Goal: Task Accomplishment & Management: Manage account settings

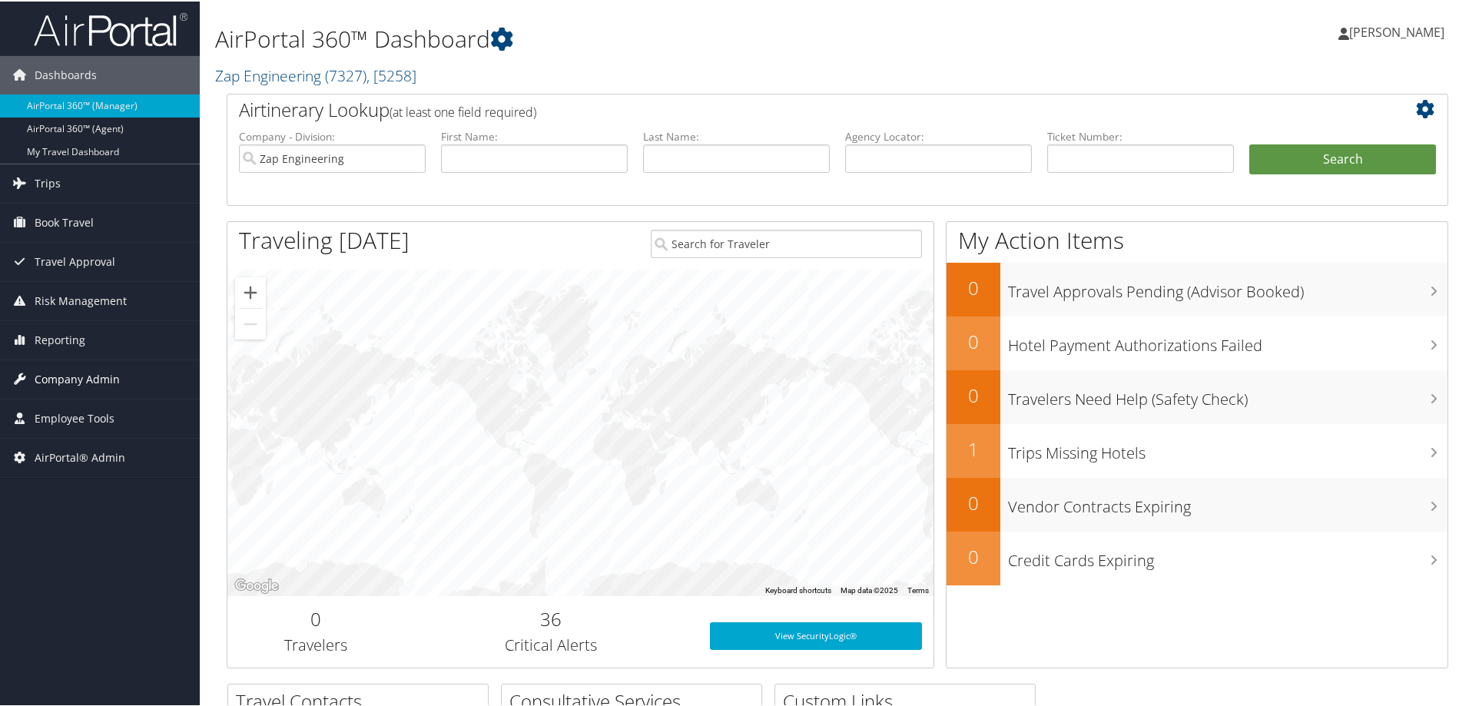
click at [105, 372] on span "Company Admin" at bounding box center [77, 378] width 85 height 38
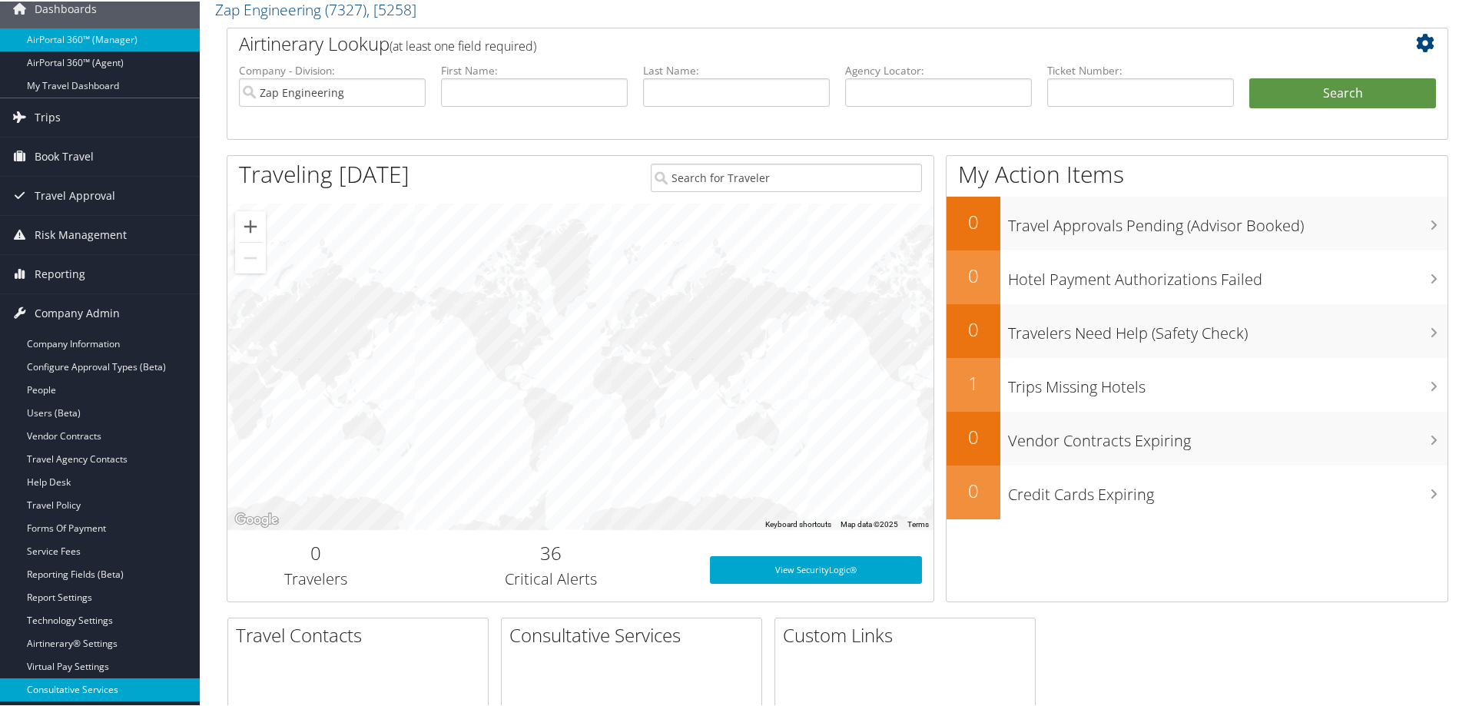
scroll to position [231, 0]
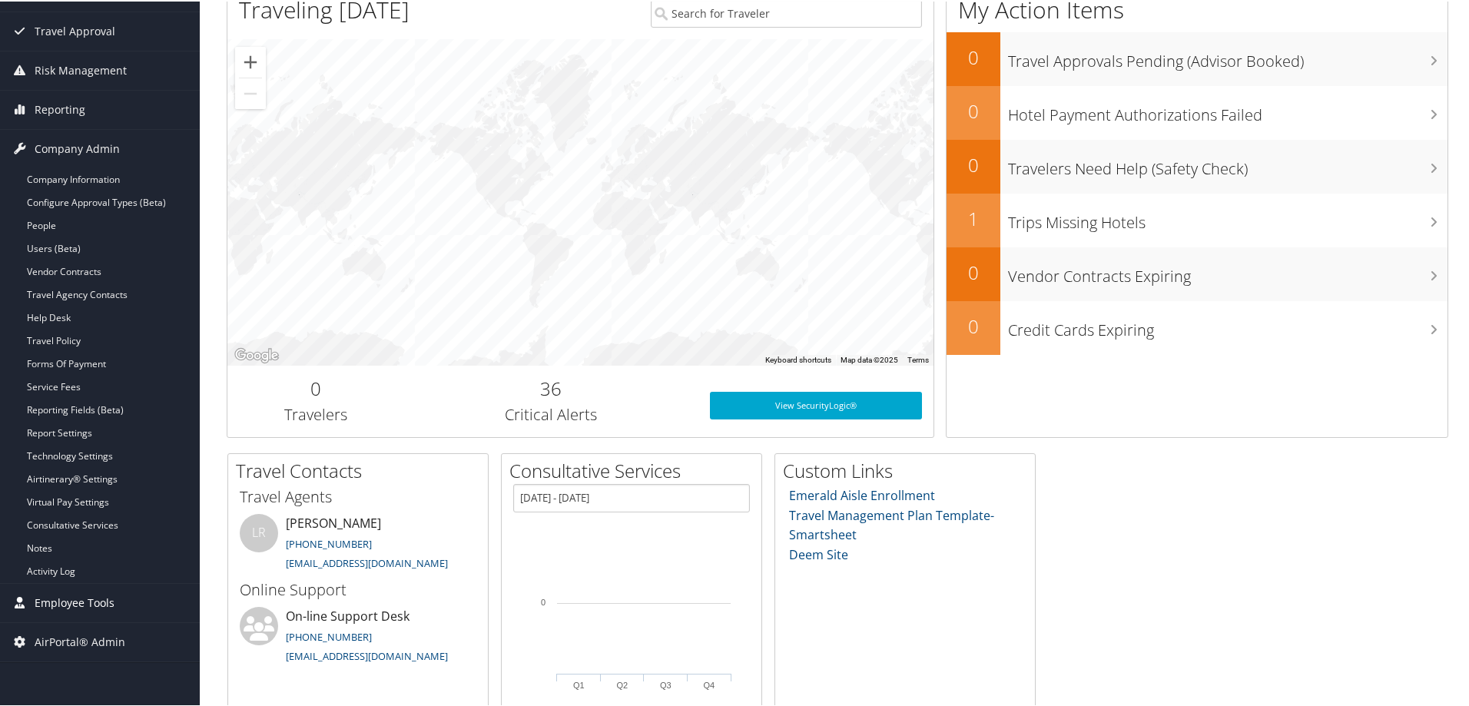
click at [101, 601] on span "Employee Tools" at bounding box center [75, 601] width 80 height 38
click at [90, 631] on link "Admin Search (CTRL + S)" at bounding box center [100, 632] width 200 height 23
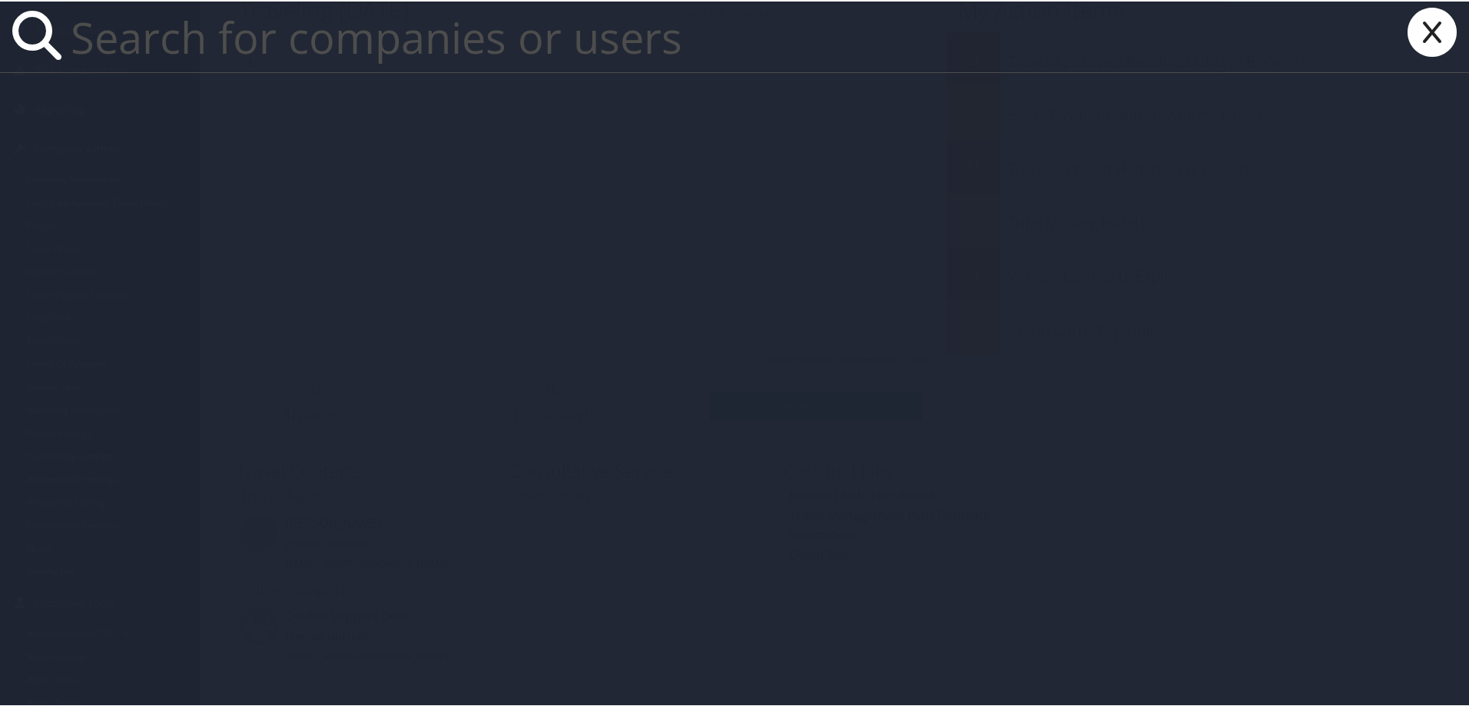
click at [236, 38] on input "text" at bounding box center [645, 35] width 1160 height 71
paste input "[EMAIL_ADDRESS][DOMAIN_NAME]"
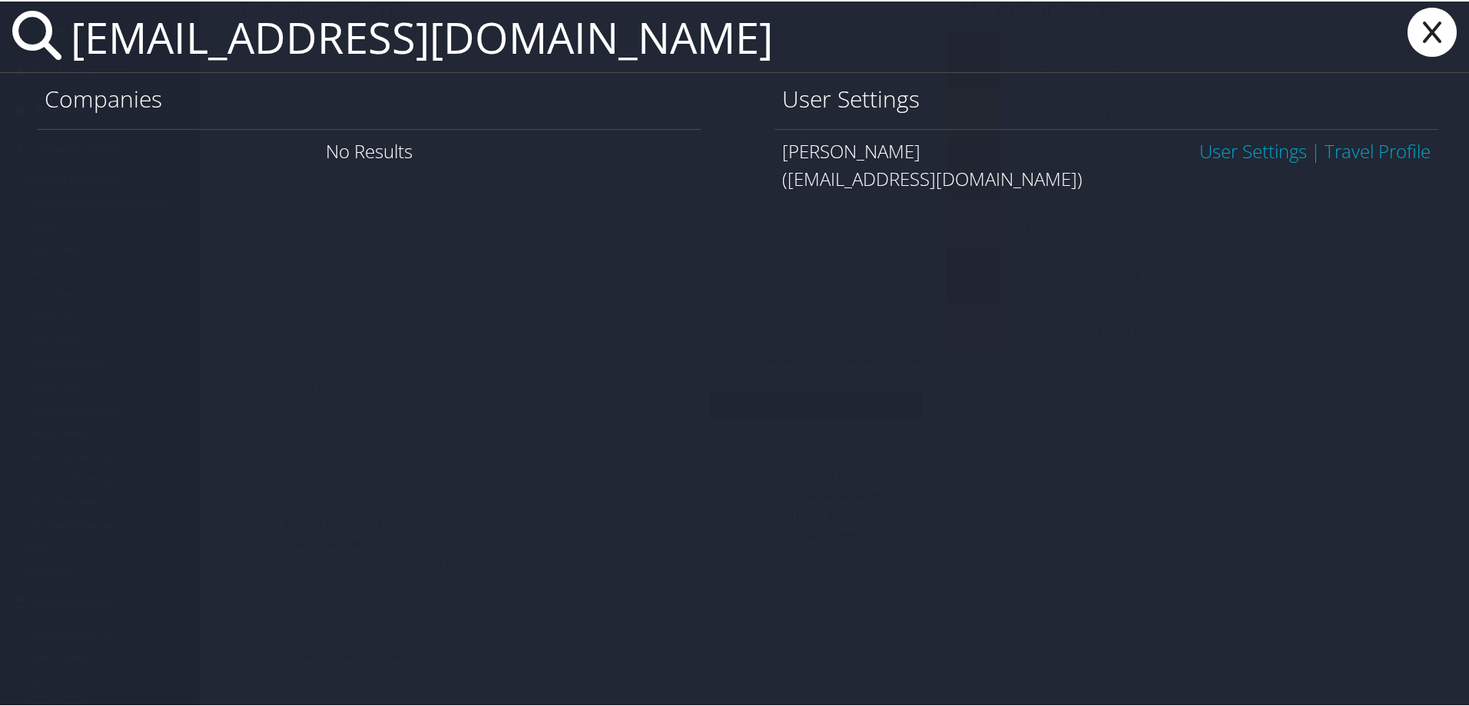
type input "[EMAIL_ADDRESS][DOMAIN_NAME]"
click at [1242, 152] on link "User Settings" at bounding box center [1253, 149] width 108 height 25
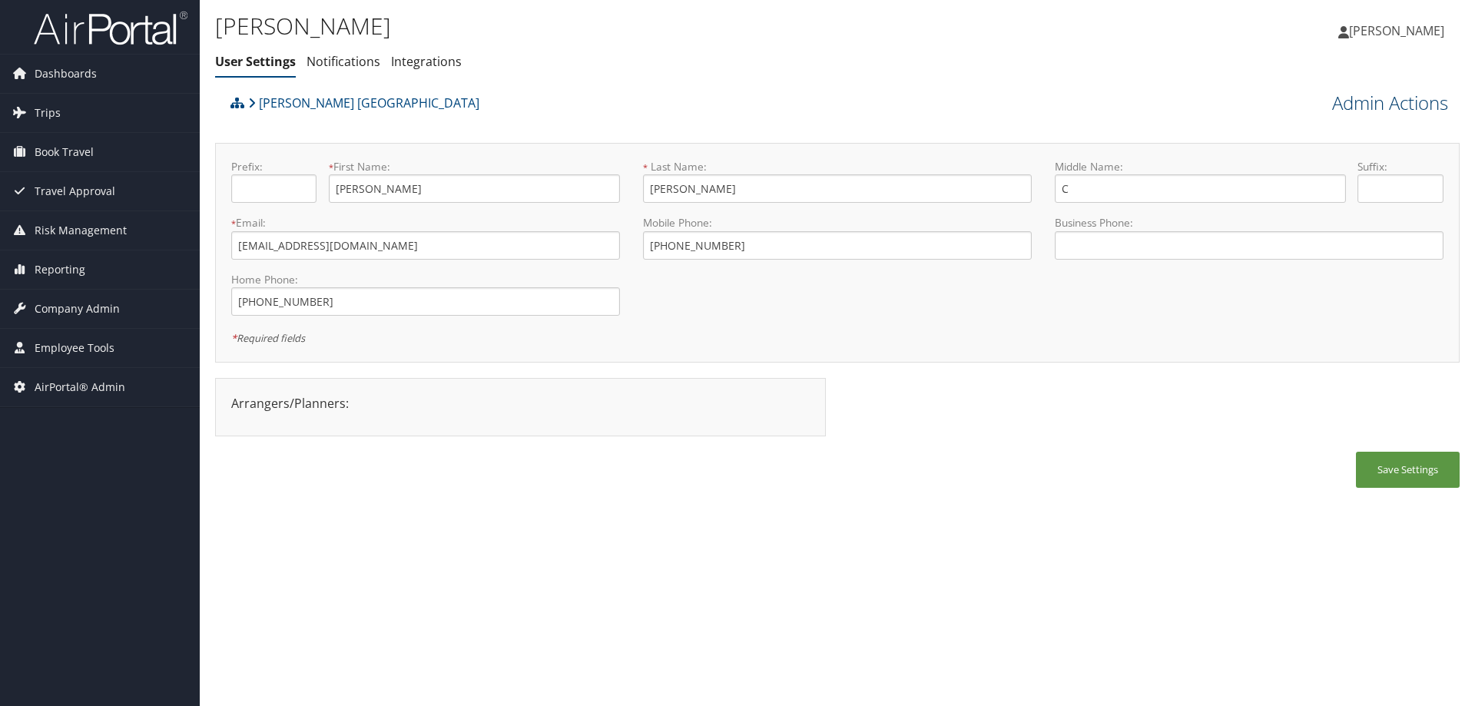
click at [1388, 98] on link "Admin Actions" at bounding box center [1390, 103] width 116 height 26
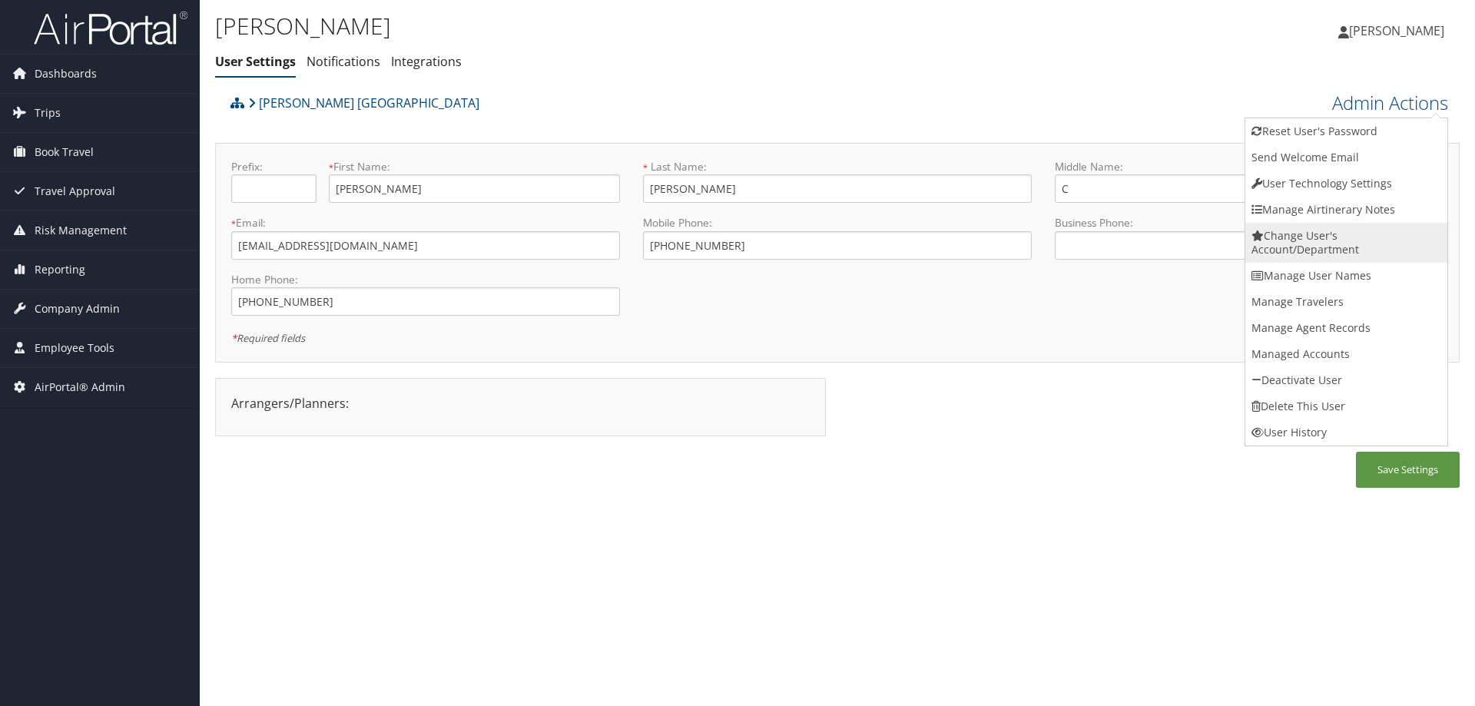
click at [1302, 240] on link "Change User's Account/Department" at bounding box center [1346, 243] width 202 height 40
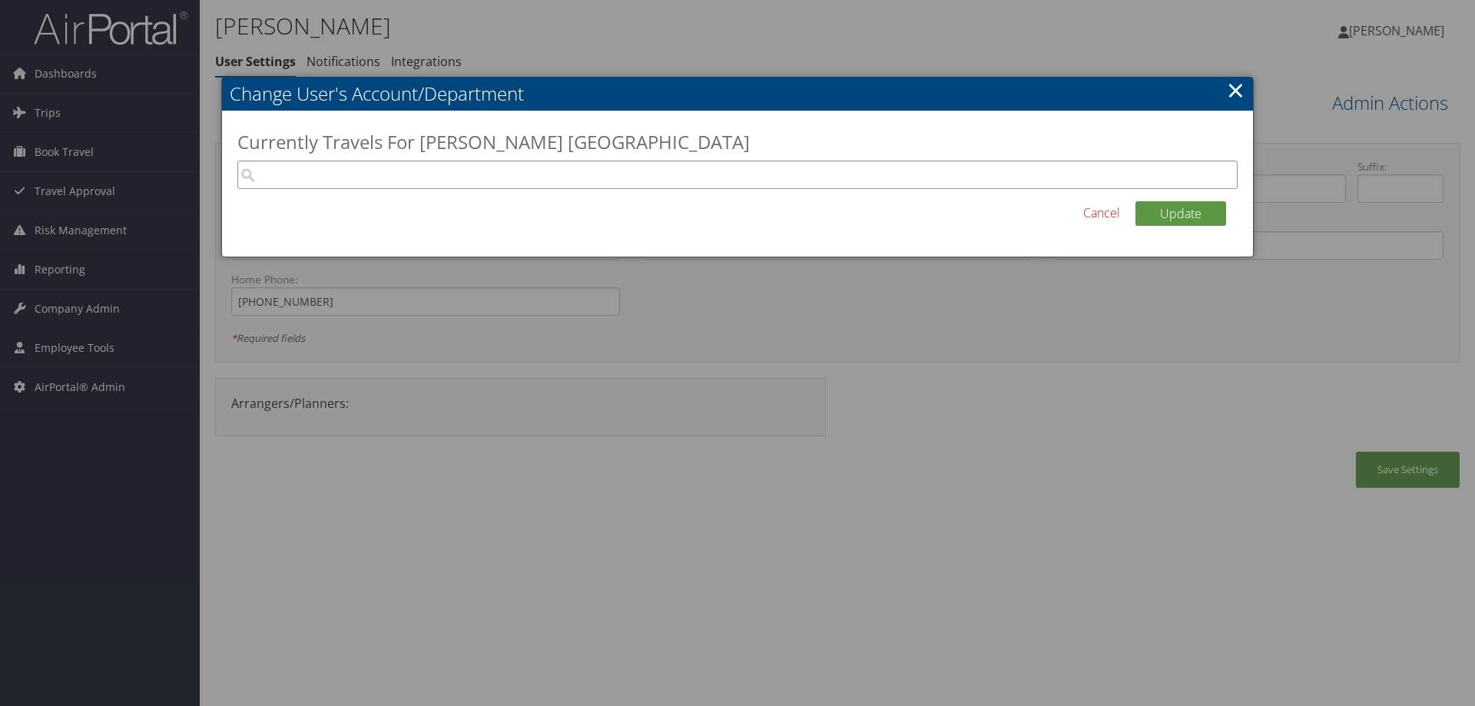
click at [398, 175] on input "search" at bounding box center [737, 175] width 1000 height 28
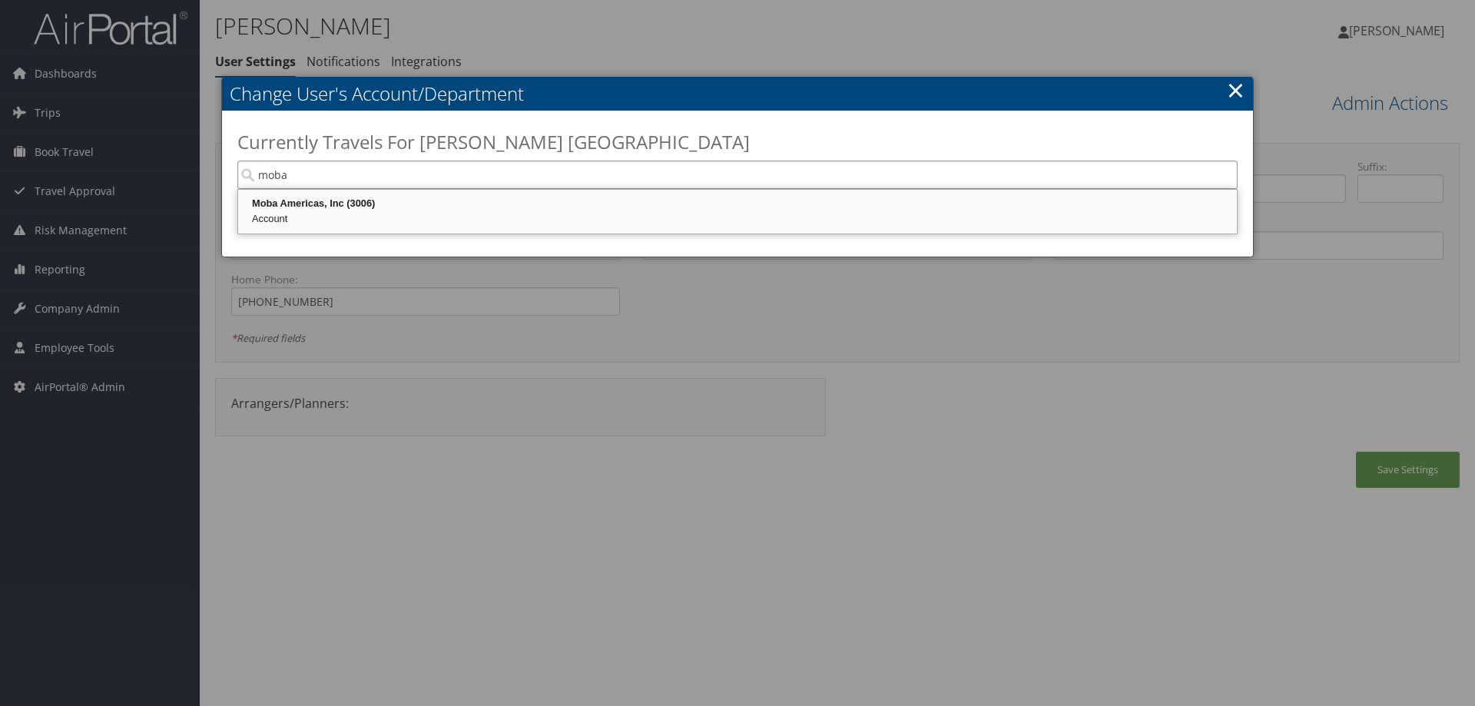
click at [309, 205] on div "Moba Americas, Inc (3006)" at bounding box center [737, 203] width 994 height 15
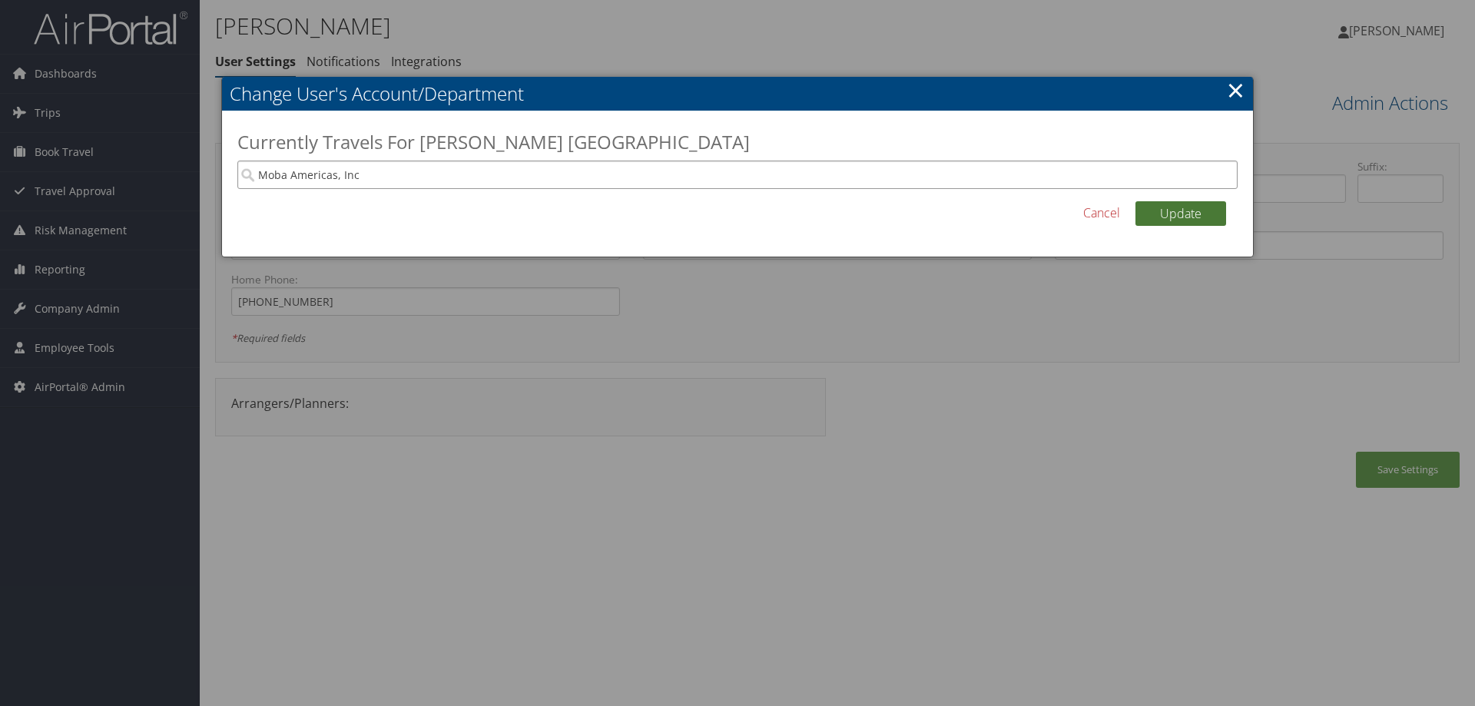
type input "Moba Americas, Inc"
click at [1187, 210] on button "Update" at bounding box center [1181, 213] width 91 height 25
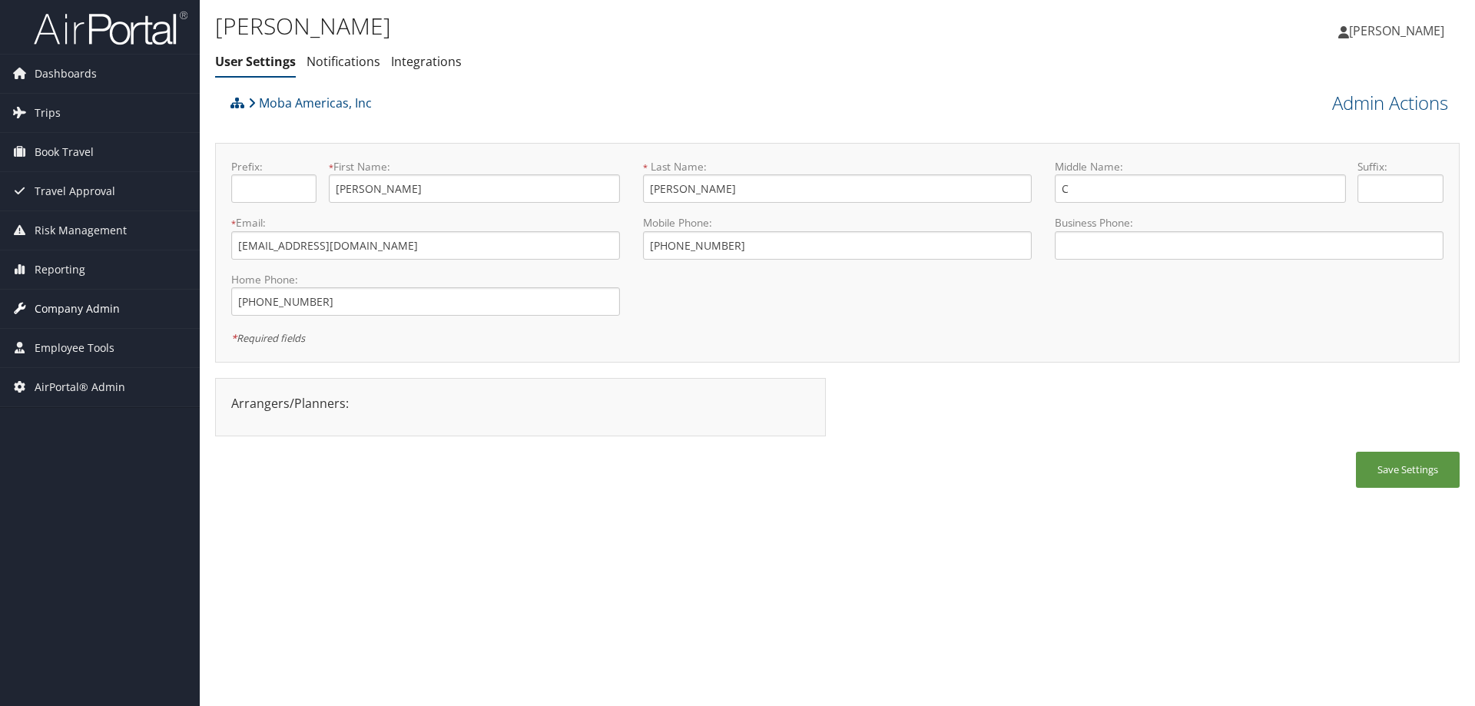
click at [84, 309] on span "Company Admin" at bounding box center [77, 309] width 85 height 38
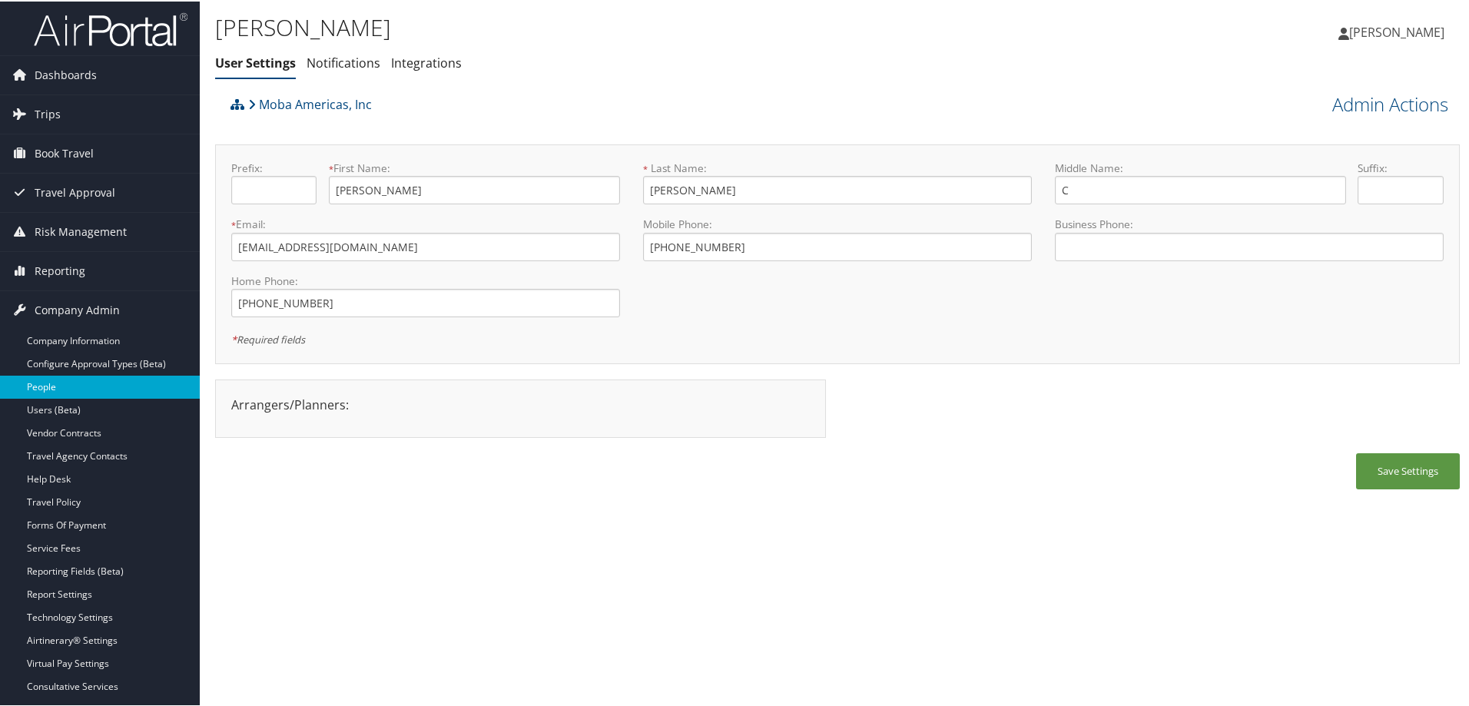
click at [50, 381] on link "People" at bounding box center [100, 385] width 200 height 23
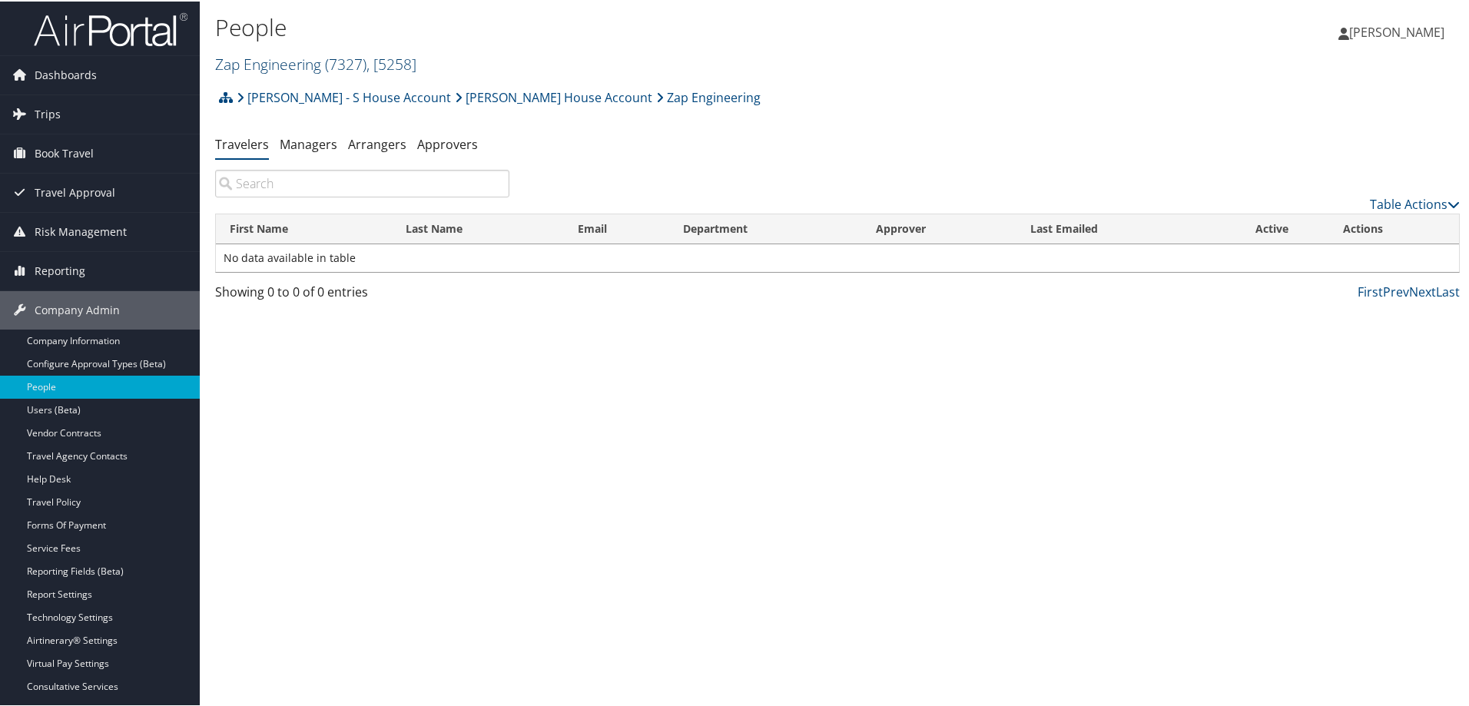
click at [303, 58] on link "Zap Engineering ( 7327 ) , [ 5258 ]" at bounding box center [315, 62] width 201 height 21
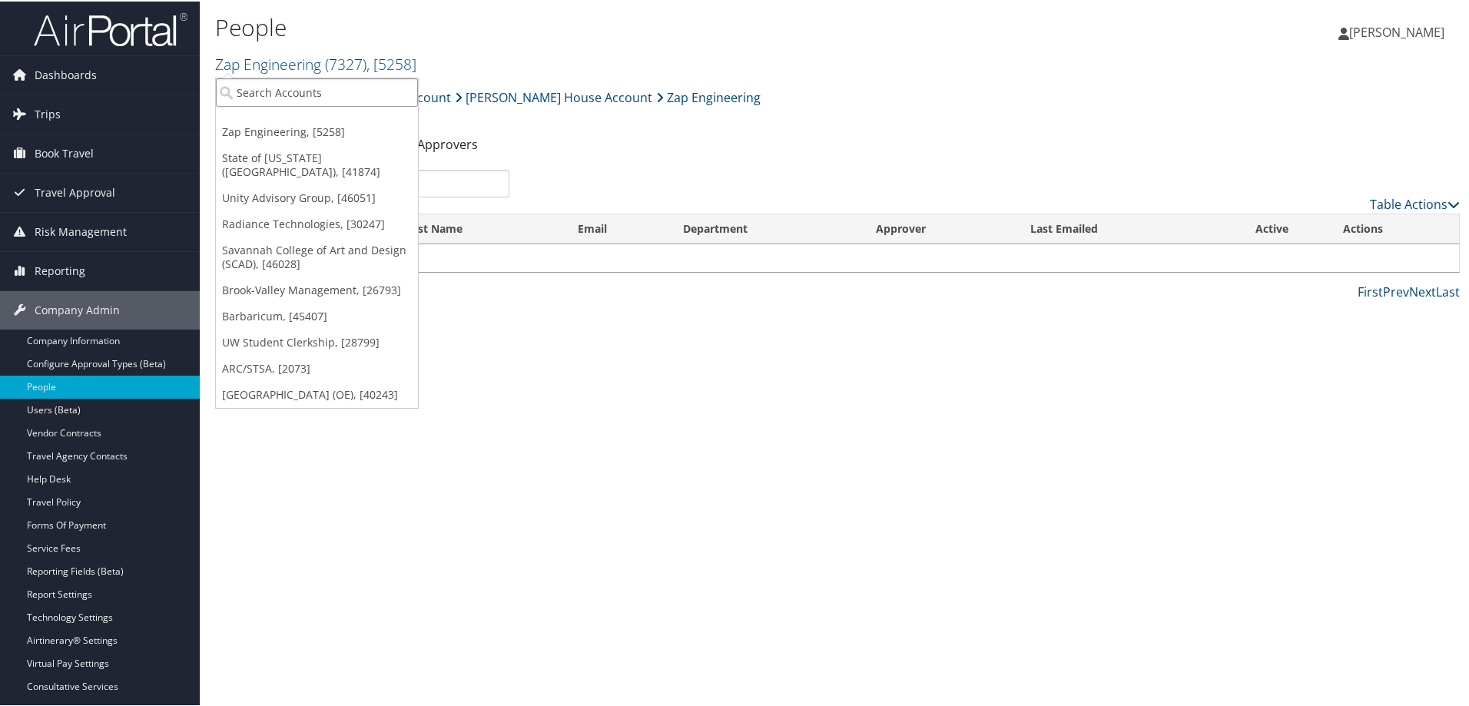
click at [290, 94] on input "search" at bounding box center [317, 91] width 202 height 28
type input "moba"
click at [290, 126] on div "Account" at bounding box center [329, 133] width 244 height 14
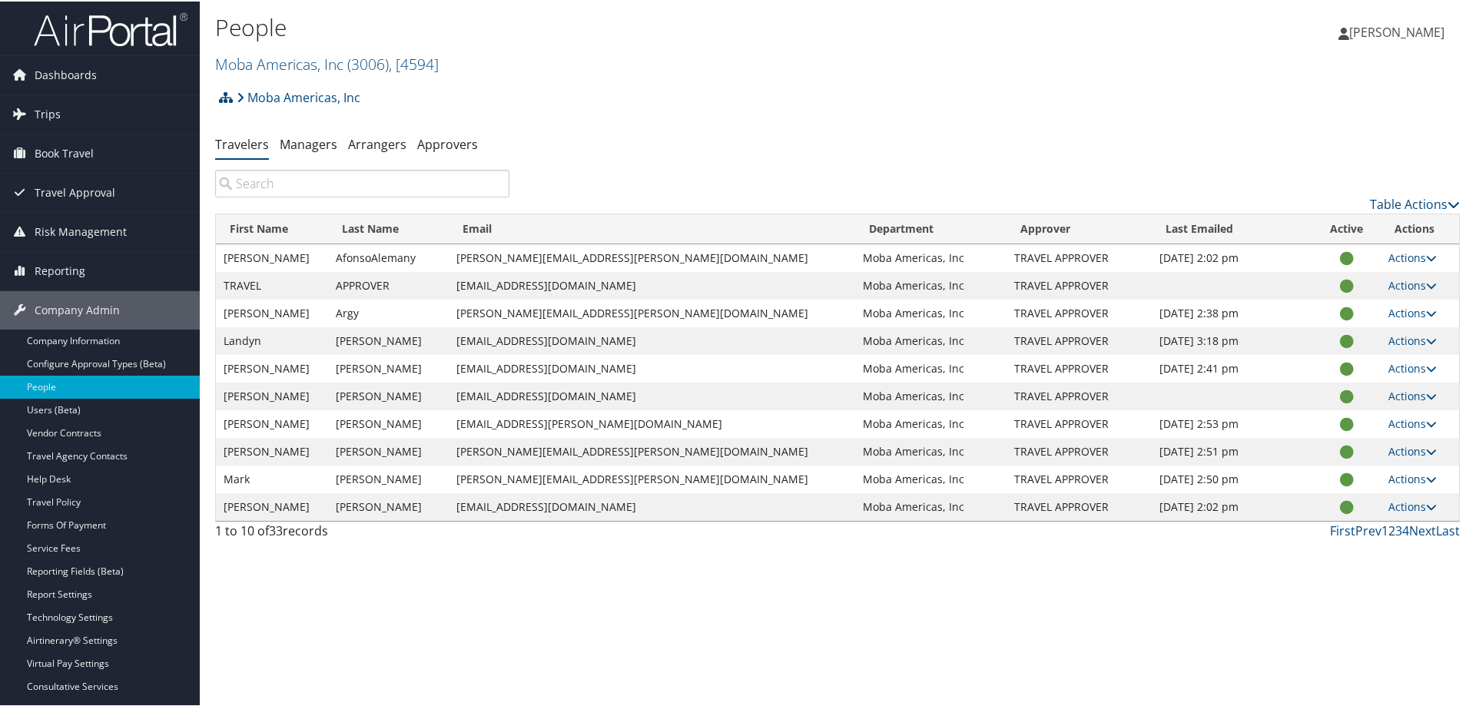
click at [290, 187] on input "search" at bounding box center [362, 182] width 294 height 28
paste input "[EMAIL_ADDRESS][DOMAIN_NAME]"
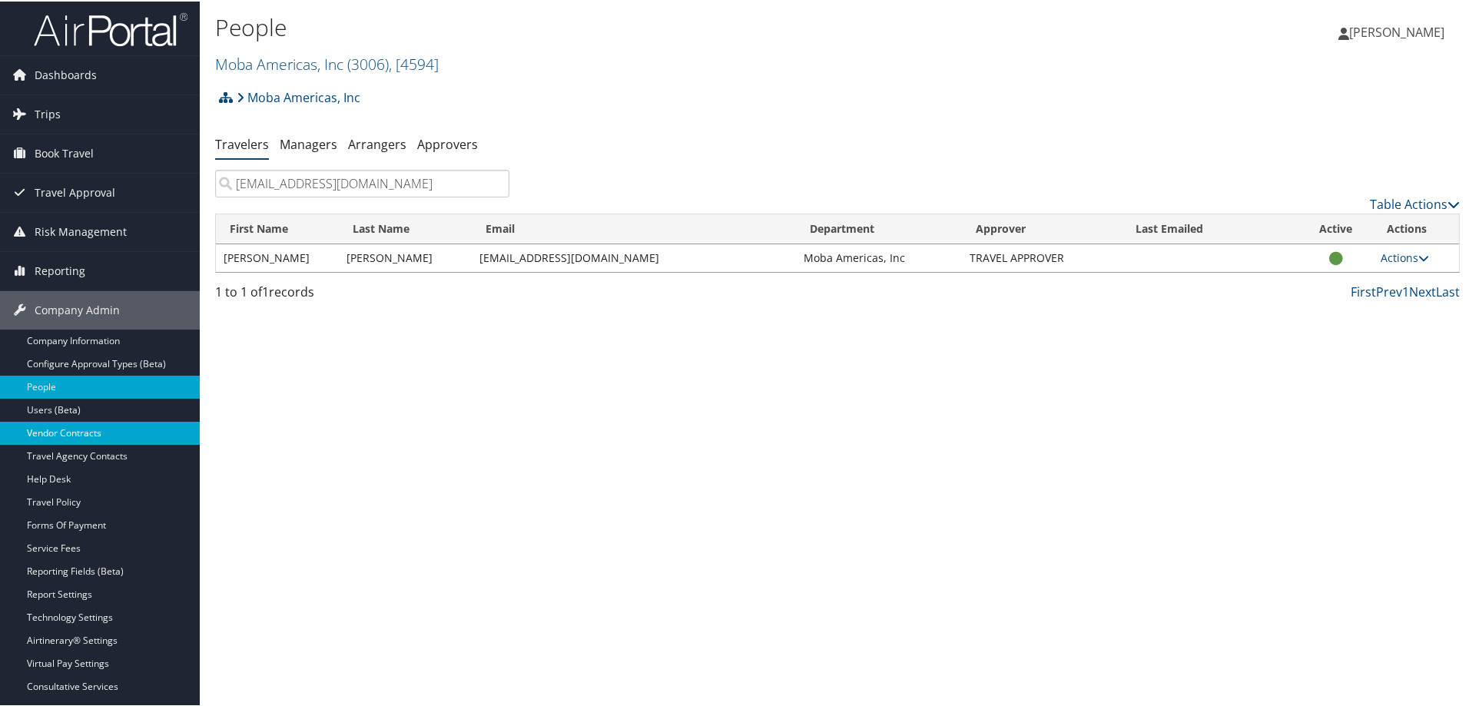
type input "[EMAIL_ADDRESS][DOMAIN_NAME]"
click at [637, 443] on div "People Moba Americas, Inc ( 3006 ) , [ 4594 ] Moba Americas, Inc Zap Engineerin…" at bounding box center [837, 353] width 1275 height 706
click at [1391, 33] on span "[PERSON_NAME]" at bounding box center [1396, 30] width 95 height 17
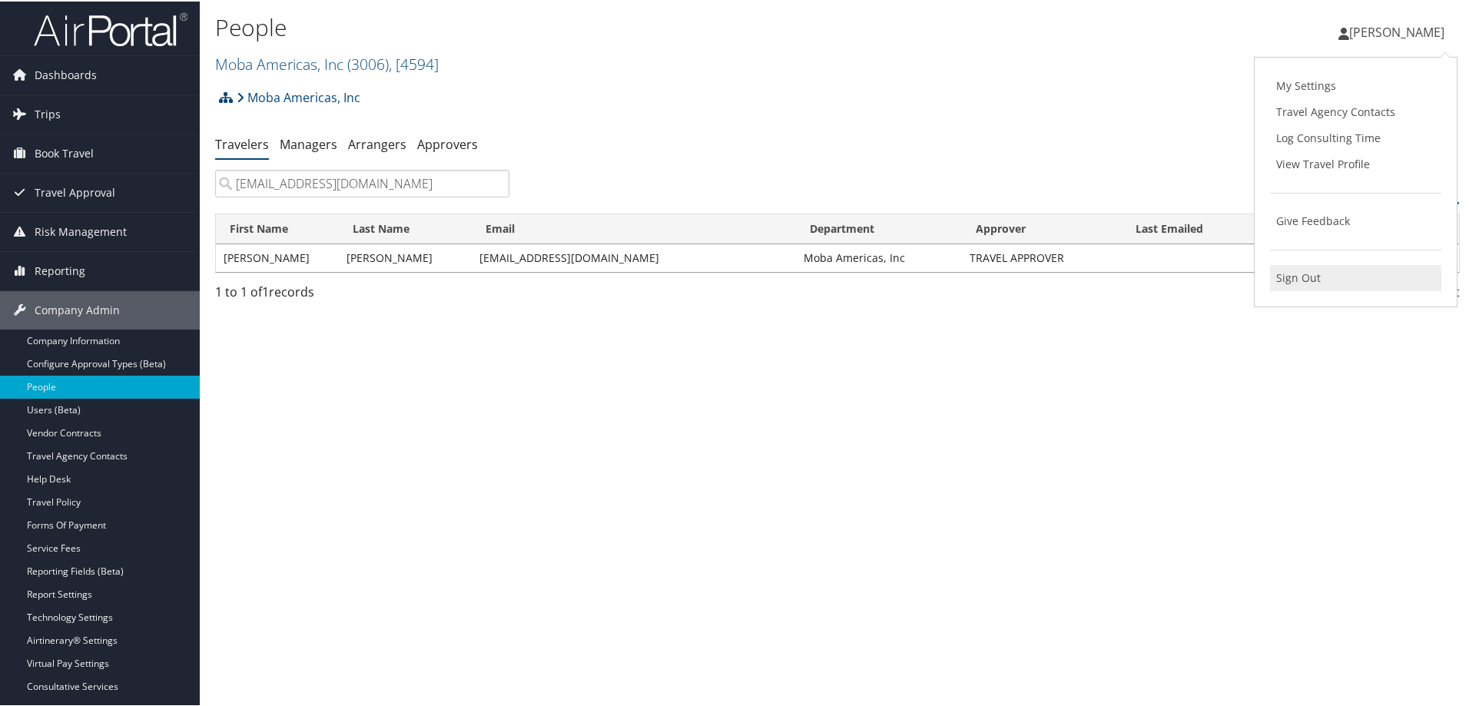
click at [1292, 277] on link "Sign Out" at bounding box center [1355, 277] width 171 height 26
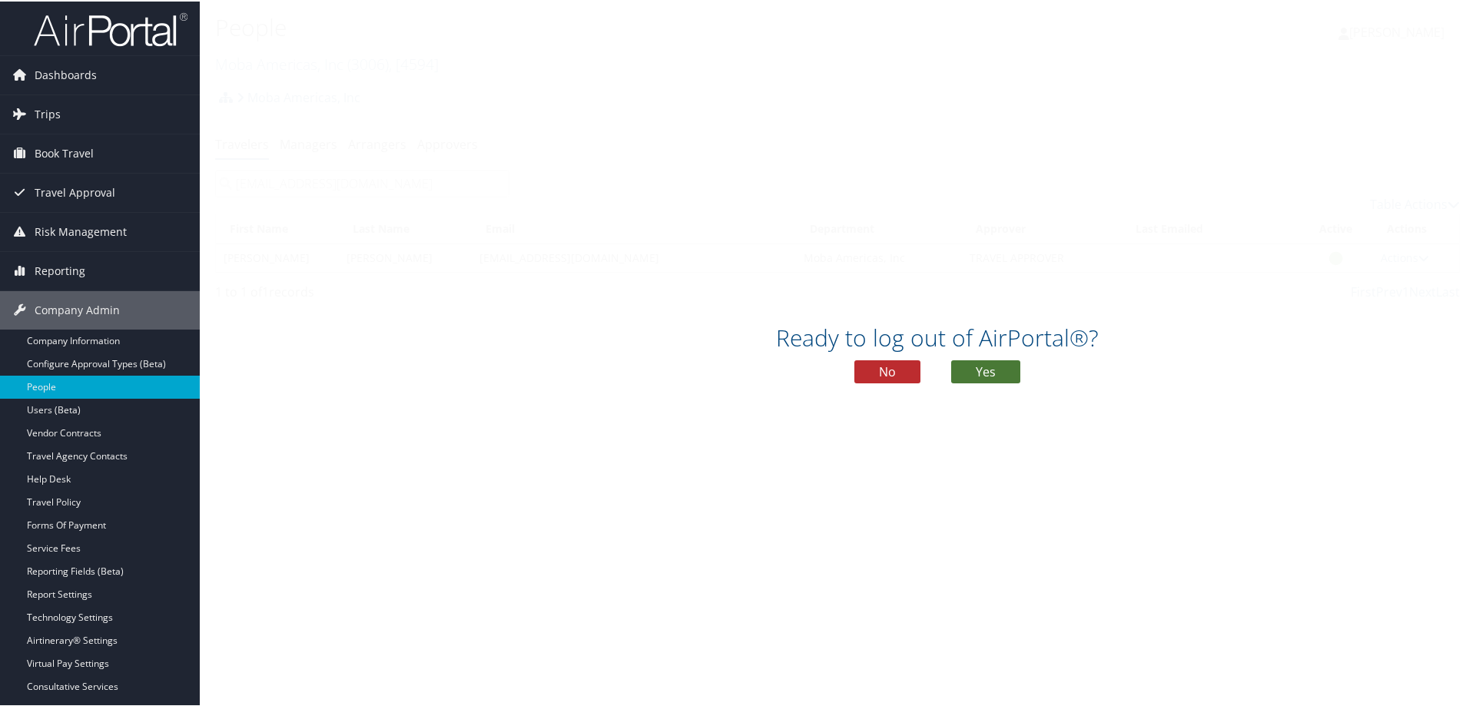
click at [993, 363] on button "Yes" at bounding box center [985, 370] width 69 height 23
